Goal: Find specific page/section: Find specific page/section

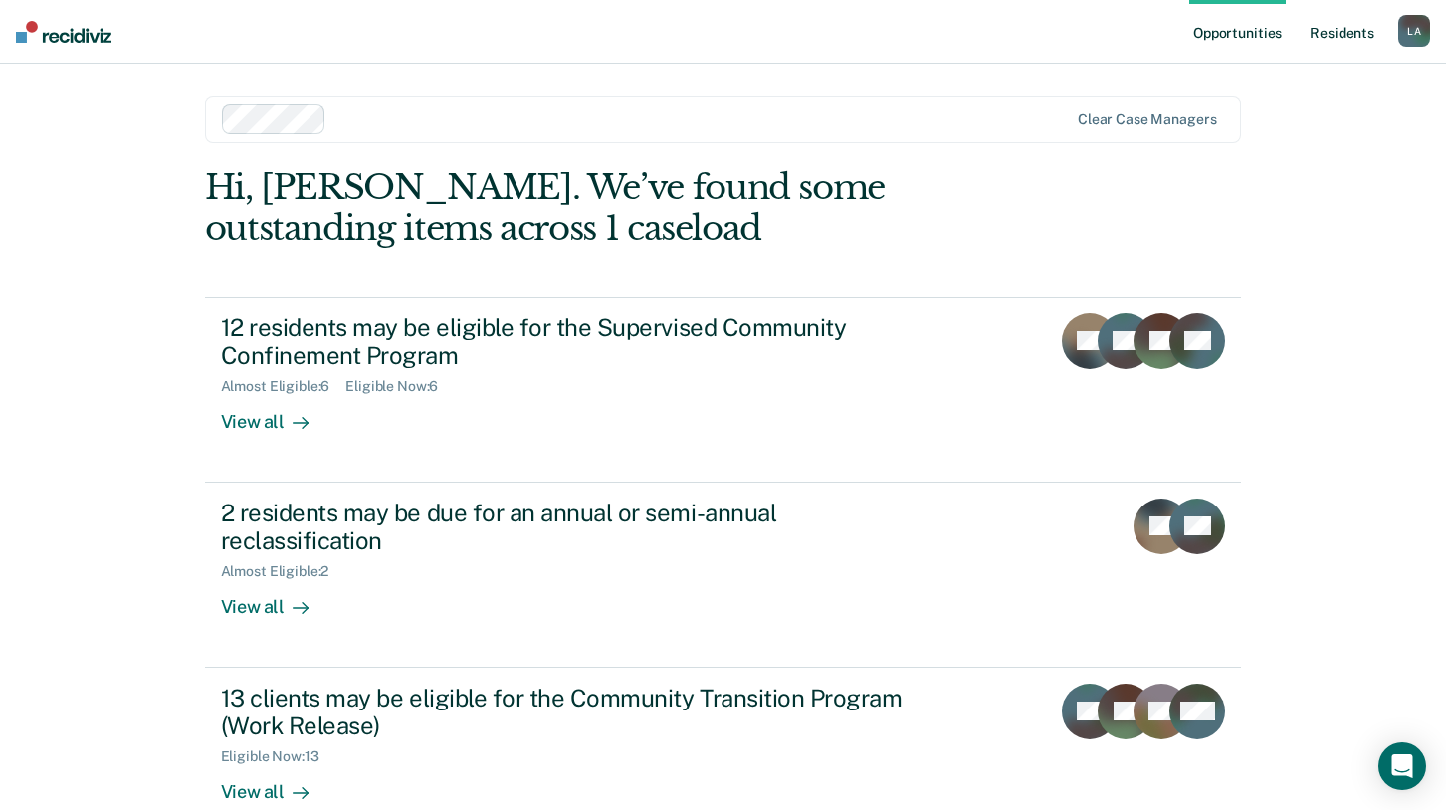
click at [1348, 32] on link "Resident s" at bounding box center [1341, 32] width 73 height 64
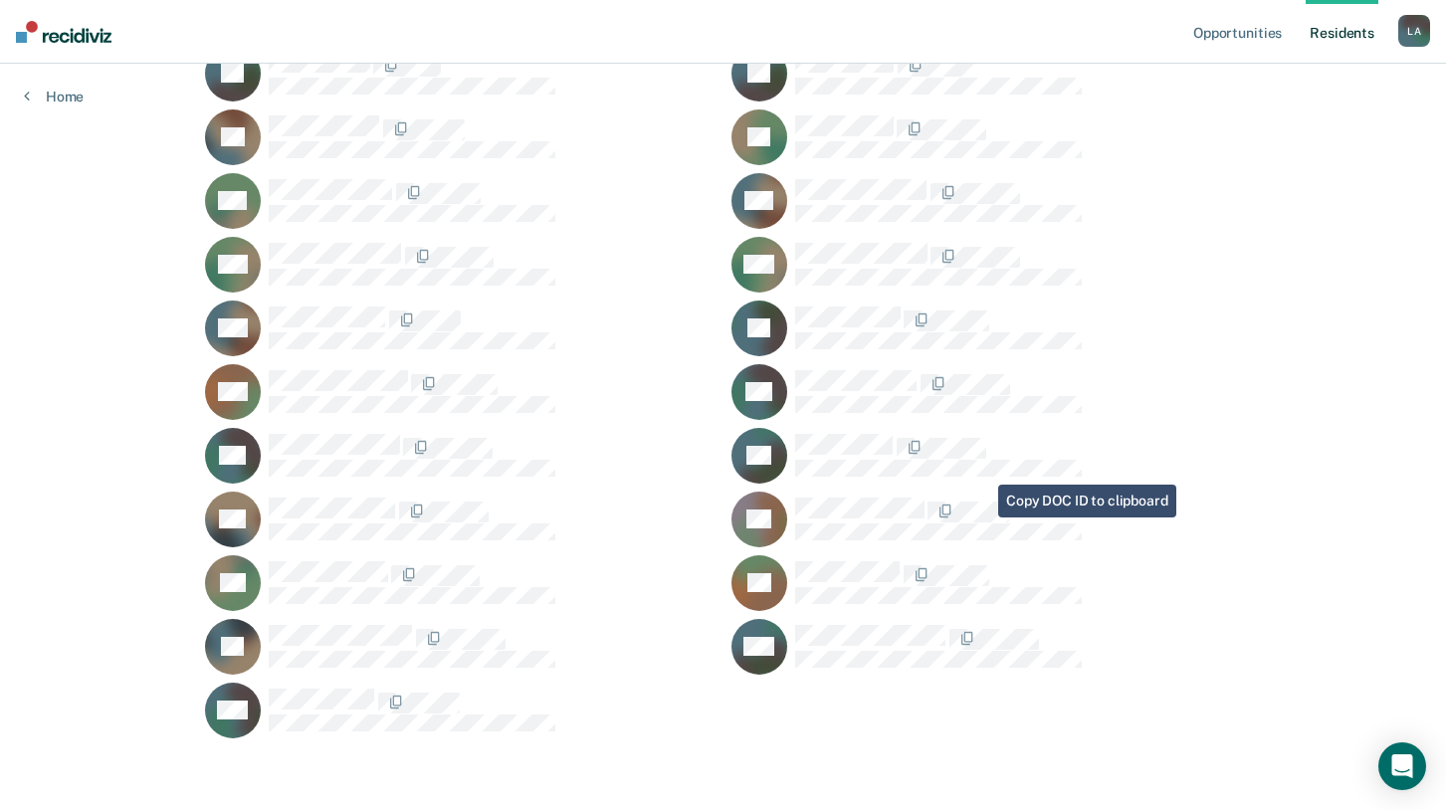
scroll to position [1215, 0]
